Goal: Information Seeking & Learning: Learn about a topic

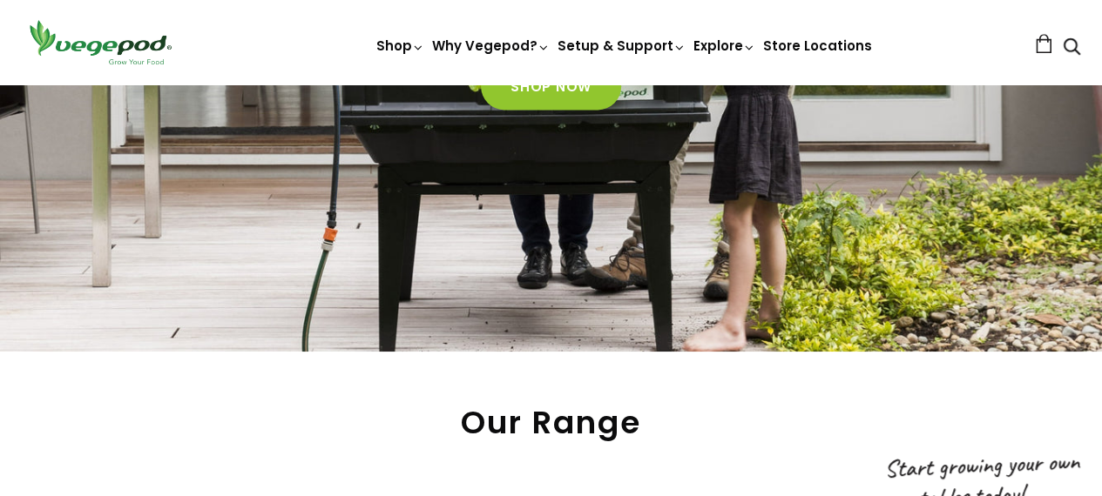
scroll to position [868, 0]
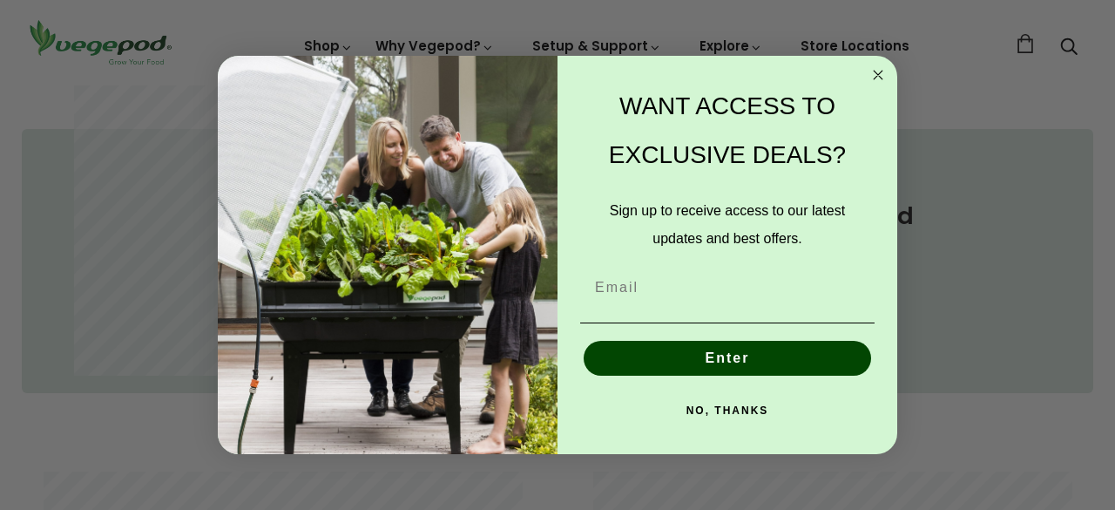
click at [872, 79] on circle "Close dialog" at bounding box center [878, 75] width 20 height 20
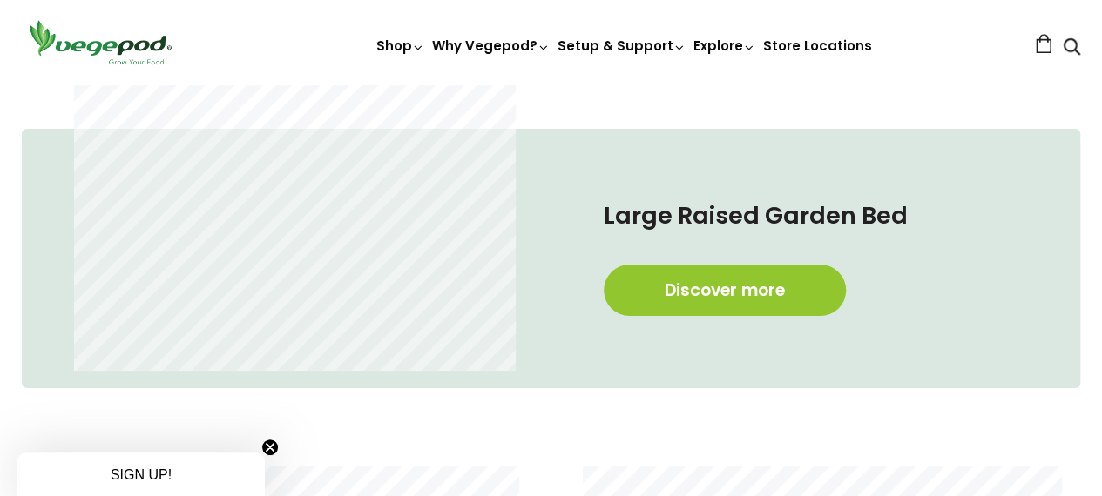
scroll to position [0, 261]
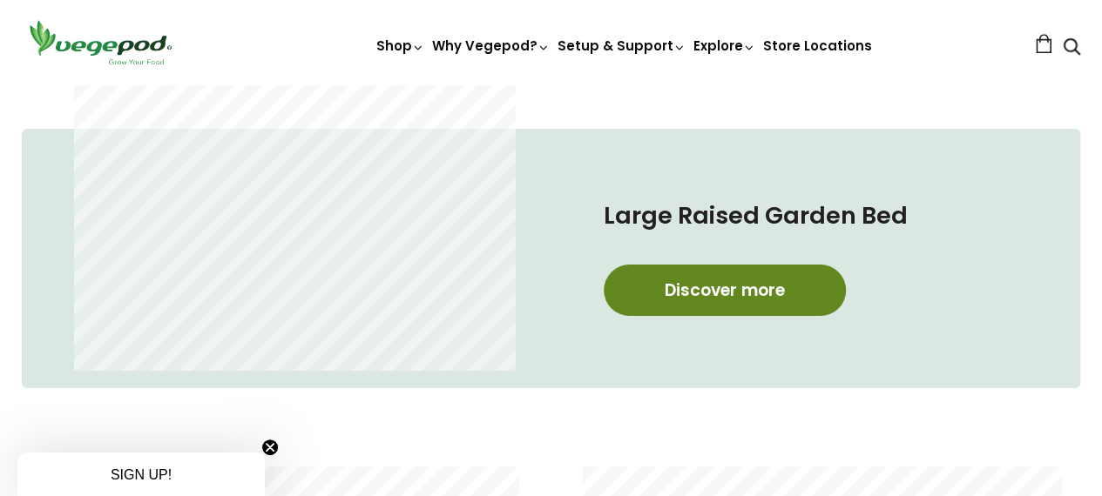
click at [762, 301] on link "Discover more" at bounding box center [725, 290] width 242 height 51
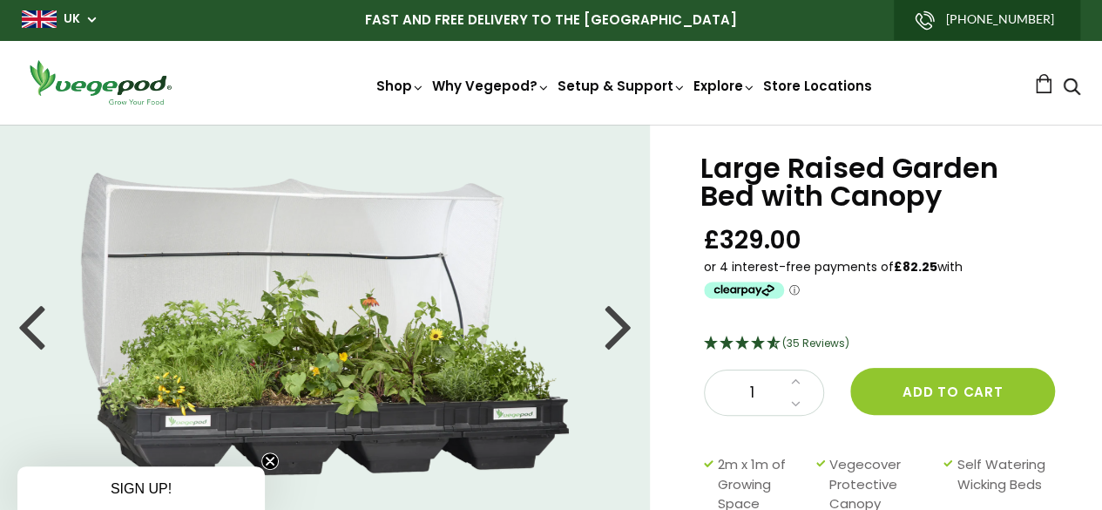
scroll to position [446, 0]
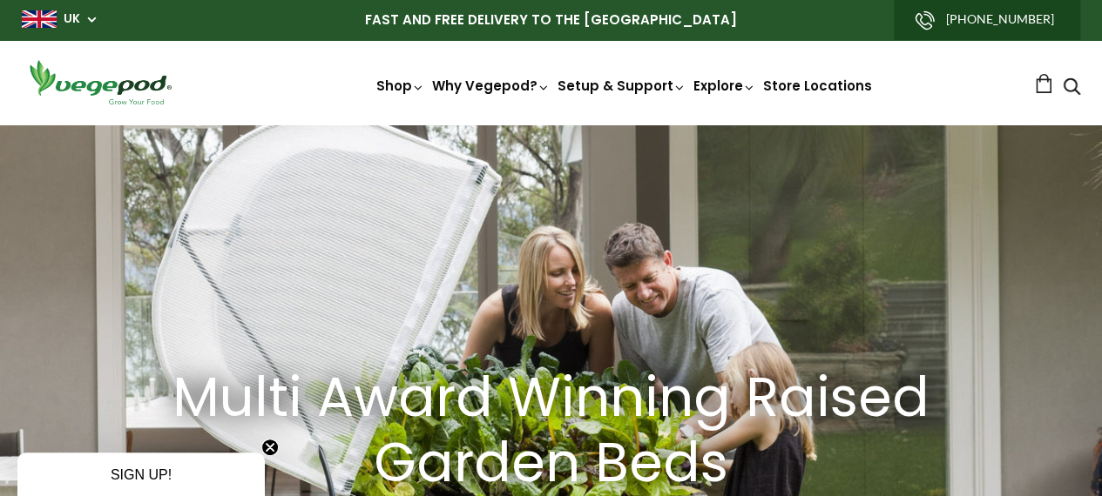
scroll to position [0, 1043]
